Goal: Book appointment/travel/reservation

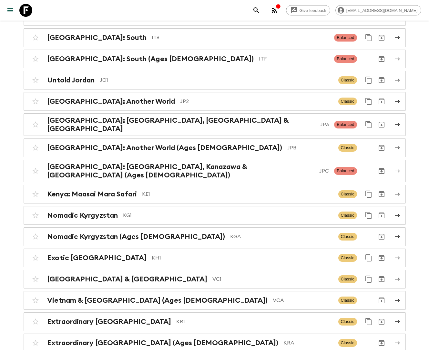
scroll to position [1546, 0]
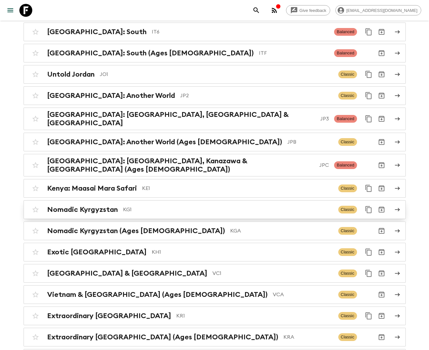
click at [124, 206] on p "KG1" at bounding box center [228, 210] width 210 height 8
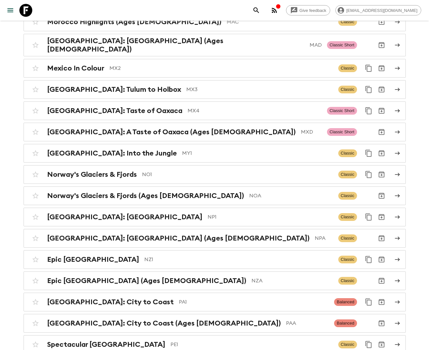
scroll to position [2078, 0]
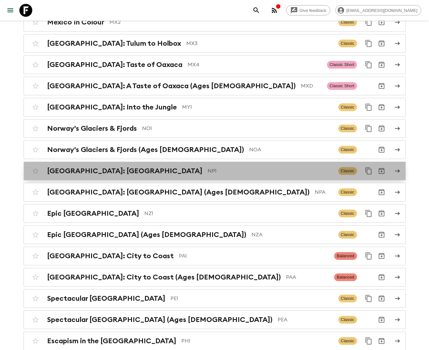
click at [126, 167] on h2 "[GEOGRAPHIC_DATA]: [GEOGRAPHIC_DATA]" at bounding box center [124, 171] width 155 height 8
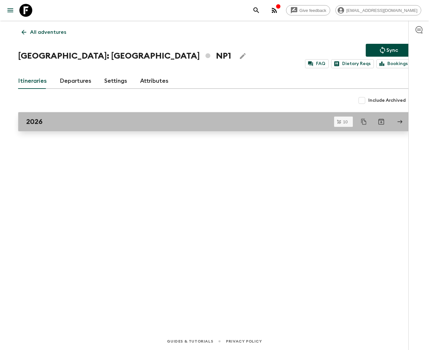
click at [140, 119] on div "2026" at bounding box center [208, 122] width 364 height 8
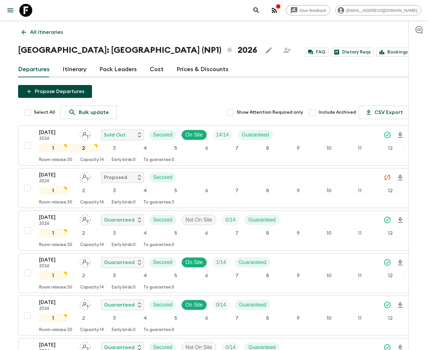
click at [64, 70] on link "Itinerary" at bounding box center [75, 69] width 24 height 15
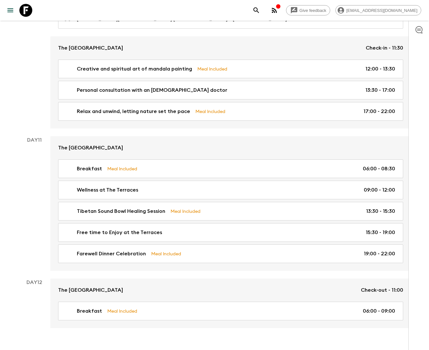
scroll to position [1850, 0]
